Goal: Transaction & Acquisition: Purchase product/service

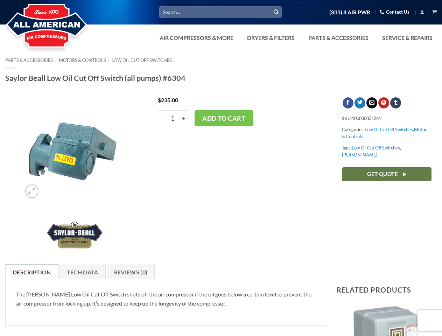
click at [221, 168] on div "$ 235.00 - [PERSON_NAME] Low Oil Cut Off Switch (all pumps) #6304 quantity 1 + …" at bounding box center [239, 177] width 184 height 160
click at [295, 38] on link "Dryers & Filters" at bounding box center [271, 38] width 56 height 14
click at [196, 38] on link "Air Compressors & More" at bounding box center [196, 38] width 82 height 14
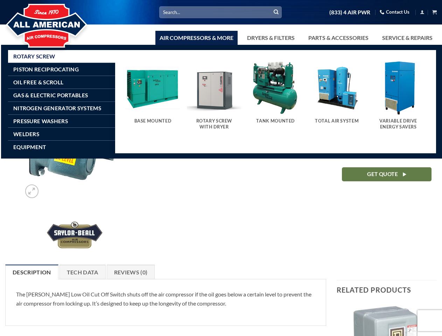
click at [270, 38] on link "Dryers & Filters" at bounding box center [271, 38] width 56 height 14
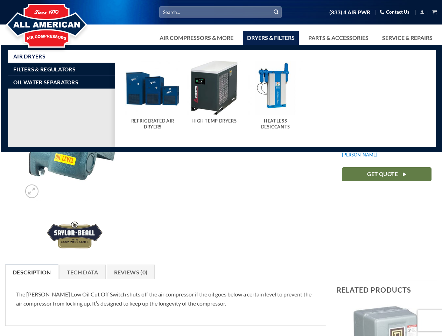
click at [338, 38] on link "Parts & Accessories" at bounding box center [338, 38] width 69 height 14
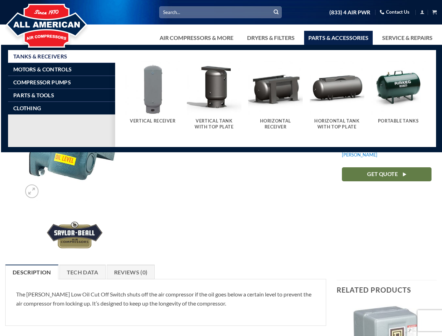
click at [221, 193] on div "$ 235.00 - [PERSON_NAME] Low Oil Cut Off Switch (all pumps) #6304 quantity 1 + …" at bounding box center [239, 177] width 184 height 160
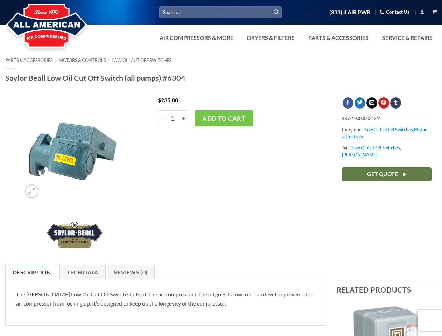
click at [173, 118] on input "1" at bounding box center [172, 118] width 13 height 16
click at [162, 118] on input "-" at bounding box center [162, 118] width 8 height 16
click at [184, 118] on input "+" at bounding box center [183, 118] width 9 height 16
type input "2"
